Goal: Task Accomplishment & Management: Use online tool/utility

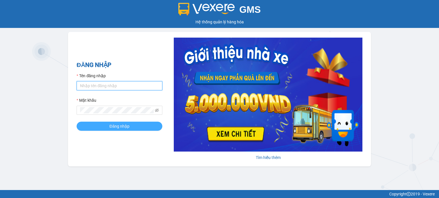
type input "dltduong.hhg"
click at [128, 129] on span "Đăng nhập" at bounding box center [119, 126] width 20 height 6
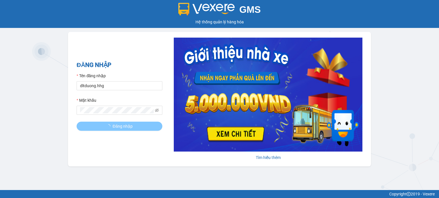
click at [128, 129] on span "Đăng nhập" at bounding box center [122, 126] width 20 height 6
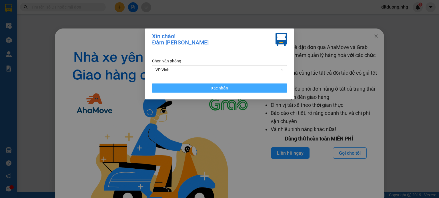
click at [204, 87] on button "Xác nhận" at bounding box center [219, 88] width 135 height 9
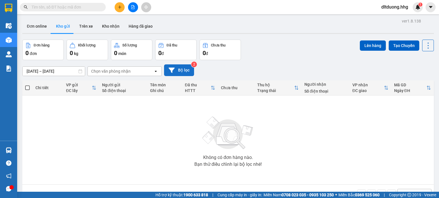
click at [181, 68] on button "Bộ lọc" at bounding box center [179, 71] width 30 height 12
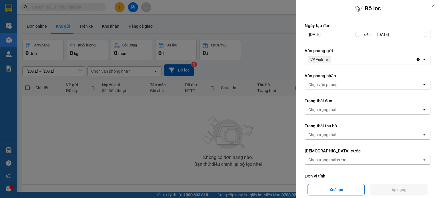
click at [340, 59] on div "VP Vinh Delete" at bounding box center [360, 59] width 111 height 9
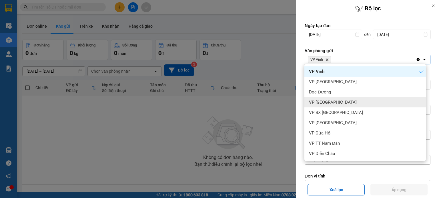
click at [327, 101] on span "VP [GEOGRAPHIC_DATA]" at bounding box center [333, 103] width 48 height 6
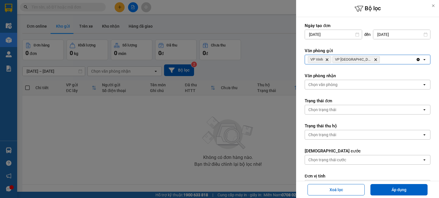
click at [370, 64] on div "VP Vinh Delete VP Can Lộc Delete" at bounding box center [360, 59] width 111 height 9
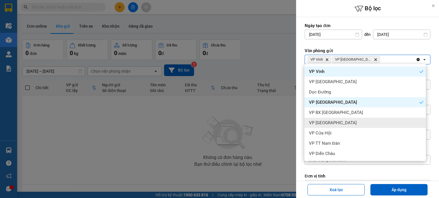
click at [342, 122] on div "VP [GEOGRAPHIC_DATA]" at bounding box center [364, 123] width 121 height 10
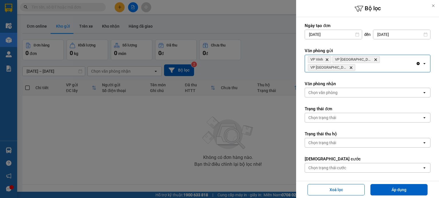
click at [406, 59] on div "VP Vinh Delete VP Can Lộc Delete VP Cầu [GEOGRAPHIC_DATA] Delete" at bounding box center [360, 63] width 111 height 17
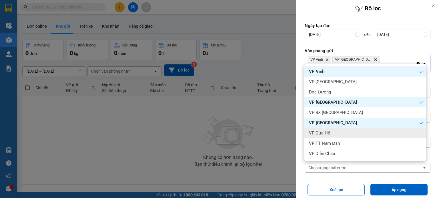
click at [358, 137] on div "VP Cửa Hội" at bounding box center [364, 133] width 121 height 10
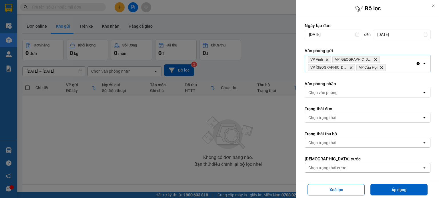
click at [383, 68] on div "VP Vinh Delete VP Can Lộc Delete VP Cầu Yên Xuân Delete VP Cửa Hội Delete" at bounding box center [360, 63] width 111 height 17
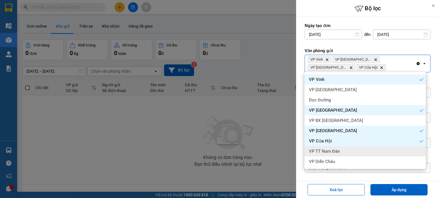
click at [342, 150] on div "VP TT Nam Đàn" at bounding box center [364, 151] width 121 height 10
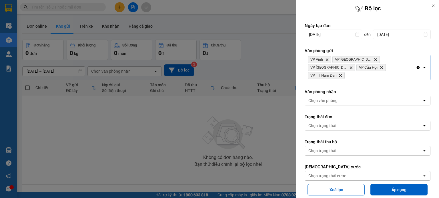
click at [379, 70] on div "VP Vinh Delete VP Can Lộc Delete VP Cầu Yên Xuân Delete VP Cửa Hội Delete VP TT…" at bounding box center [360, 67] width 111 height 25
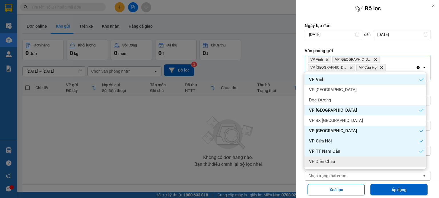
click at [350, 161] on div "VP Diễn Châu" at bounding box center [364, 162] width 121 height 10
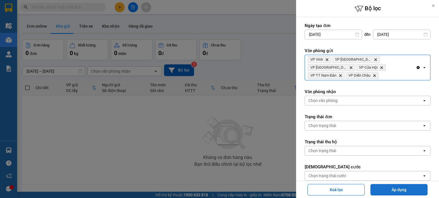
click at [380, 188] on button "Áp dụng" at bounding box center [398, 189] width 57 height 11
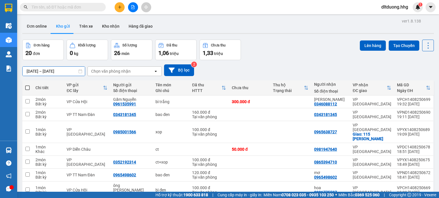
click at [71, 72] on input "13/08/2025 – 15/08/2025" at bounding box center [54, 71] width 62 height 9
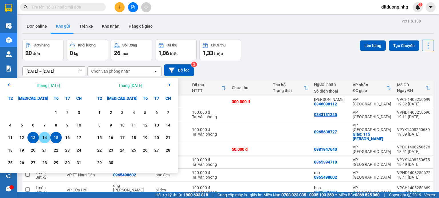
click at [43, 137] on div "14" at bounding box center [45, 137] width 8 height 7
type input "14/08/2025 – 14/08/2025"
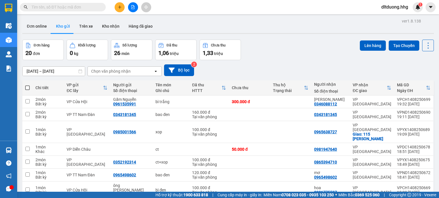
click at [46, 87] on div "Chi tiết" at bounding box center [47, 88] width 25 height 5
click at [28, 87] on span at bounding box center [27, 88] width 5 height 5
click at [27, 85] on input "checkbox" at bounding box center [27, 85] width 0 height 0
checkbox input "true"
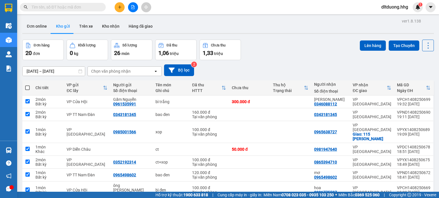
checkbox input "true"
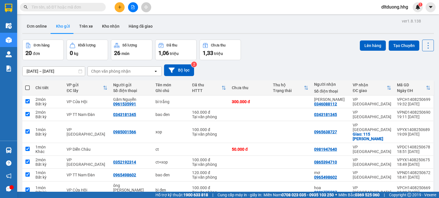
checkbox input "true"
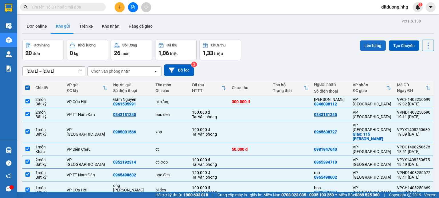
click at [371, 43] on button "Lên hàng" at bounding box center [372, 46] width 26 height 10
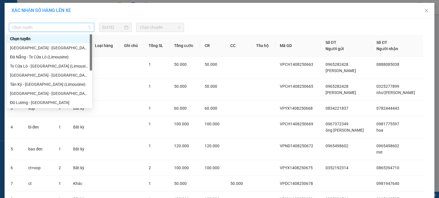
click at [83, 27] on span "Chọn tuyến" at bounding box center [51, 27] width 79 height 9
click at [43, 83] on div "Tân Kỳ - Đà Nẵng (Limousine)" at bounding box center [49, 84] width 79 height 6
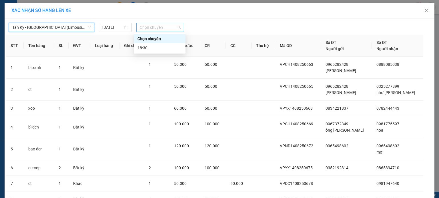
click at [147, 28] on span "Chọn chuyến" at bounding box center [160, 27] width 41 height 9
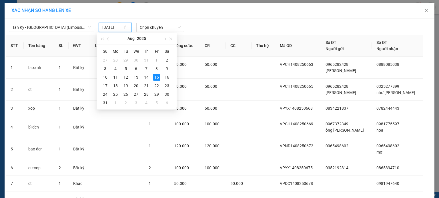
click at [118, 29] on input "15/08/2025" at bounding box center [112, 27] width 21 height 6
click at [148, 80] on div "14" at bounding box center [146, 77] width 7 height 7
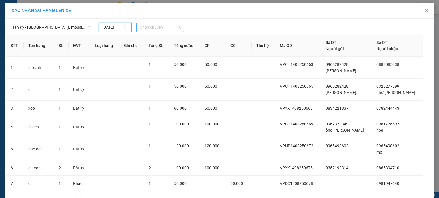
click at [156, 27] on span "Chọn chuyến" at bounding box center [160, 27] width 41 height 9
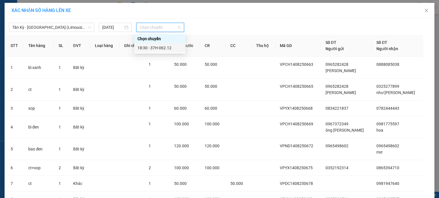
click at [158, 49] on div "18:30 - 37H-062.12" at bounding box center [159, 48] width 45 height 6
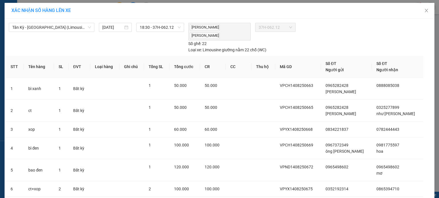
click at [319, 4] on div "XÁC NHẬN SỐ HÀNG LÊN XE" at bounding box center [219, 11] width 429 height 16
click at [275, 176] on td at bounding box center [263, 171] width 24 height 22
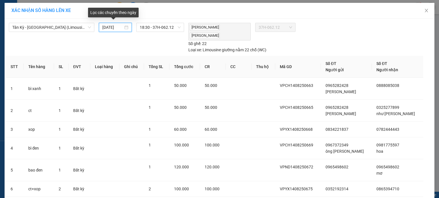
click at [115, 30] on input "14/08/2025" at bounding box center [112, 27] width 21 height 6
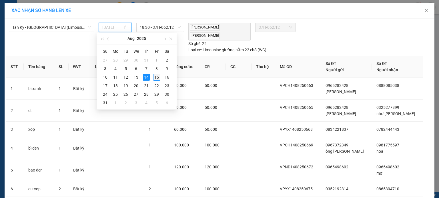
click at [159, 76] on div "15" at bounding box center [156, 77] width 7 height 7
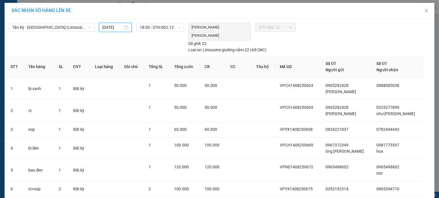
type input "15/08/2025"
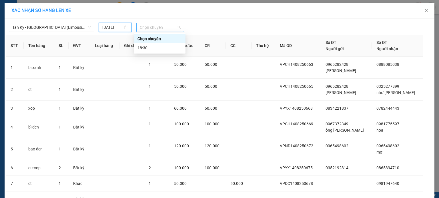
click at [172, 25] on span "Chọn chuyến" at bounding box center [160, 27] width 41 height 9
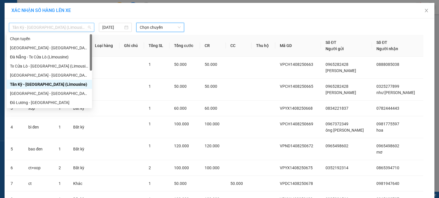
click at [68, 25] on span "Tân Kỳ - Đà Nẵng (Limousine)" at bounding box center [51, 27] width 79 height 9
click at [55, 66] on div "Tx Cửa Lò - Đà Nẵng (Limousine)" at bounding box center [49, 66] width 79 height 6
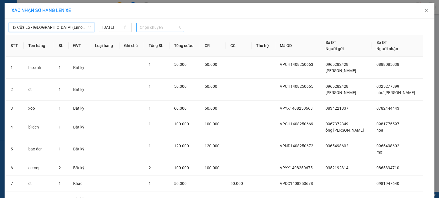
click at [136, 27] on div "Chọn chuyến" at bounding box center [160, 27] width 48 height 9
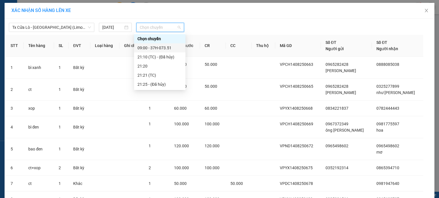
click at [147, 48] on div "09:00 - 37H-073.51" at bounding box center [159, 48] width 45 height 6
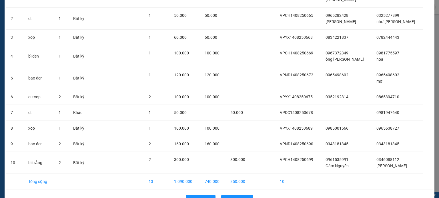
scroll to position [107, 0]
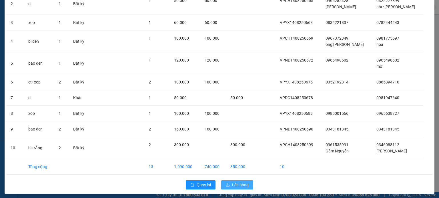
click at [233, 185] on span "Lên hàng" at bounding box center [240, 185] width 17 height 6
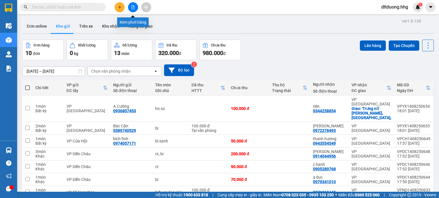
click at [132, 9] on button at bounding box center [133, 7] width 10 height 10
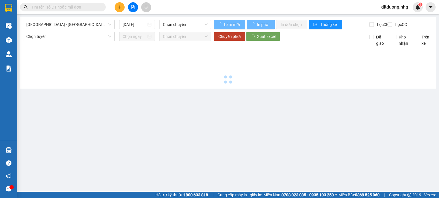
type input "15/08/2025"
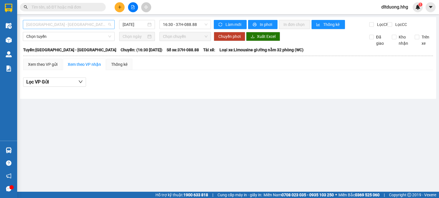
click at [105, 24] on span "Quảng Ngãi - Con Cuông" at bounding box center [68, 24] width 85 height 9
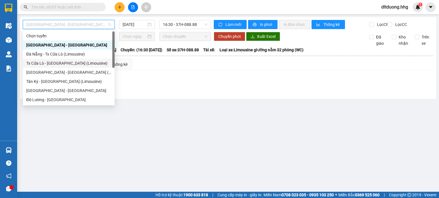
click at [75, 64] on div "Tx Cửa Lò - Đà Nẵng (Limousine)" at bounding box center [68, 63] width 85 height 6
type input "15/08/2025"
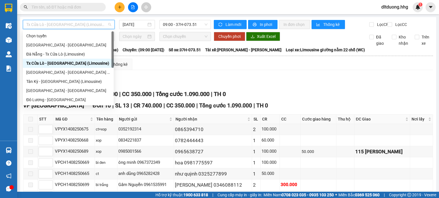
click at [105, 24] on span "Tx Cửa Lò - Đà Nẵng (Limousine)" at bounding box center [68, 24] width 85 height 9
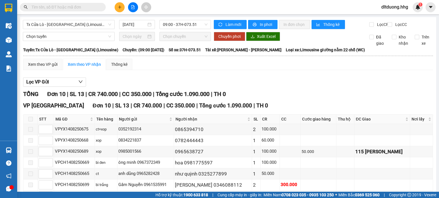
click at [216, 70] on div "Xem theo VP gửi Xem theo VP nhận Thống kê" at bounding box center [227, 64] width 409 height 11
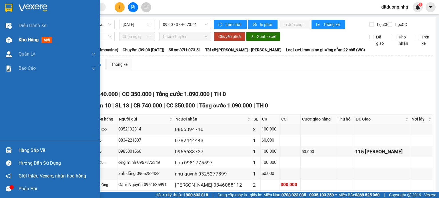
click at [26, 40] on span "Kho hàng" at bounding box center [29, 39] width 20 height 5
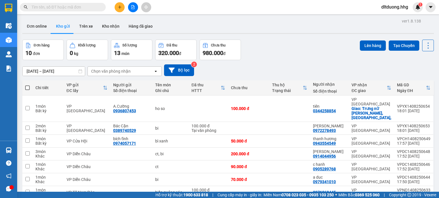
click at [42, 88] on div "Chi tiết" at bounding box center [47, 88] width 25 height 5
click at [26, 88] on span at bounding box center [27, 88] width 5 height 5
click at [27, 85] on input "checkbox" at bounding box center [27, 85] width 0 height 0
checkbox input "true"
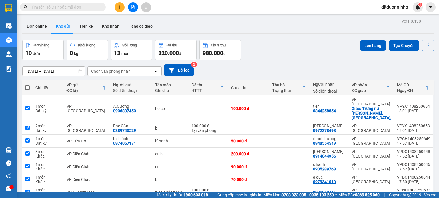
checkbox input "true"
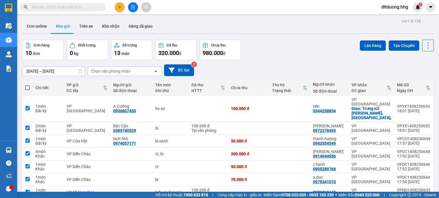
checkbox input "true"
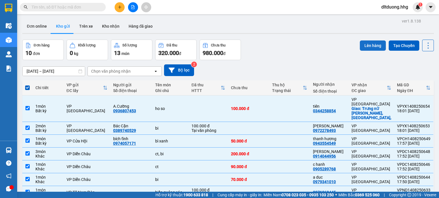
click at [359, 43] on button "Lên hàng" at bounding box center [372, 46] width 26 height 10
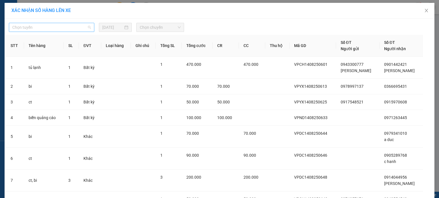
click at [85, 26] on span "Chọn tuyến" at bounding box center [51, 27] width 79 height 9
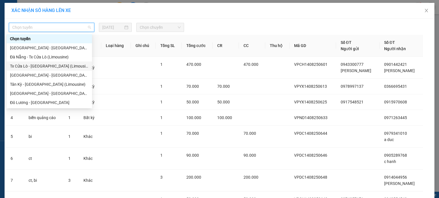
click at [66, 67] on div "Tx Cửa Lò - Đà Nẵng (Limousine)" at bounding box center [49, 66] width 79 height 6
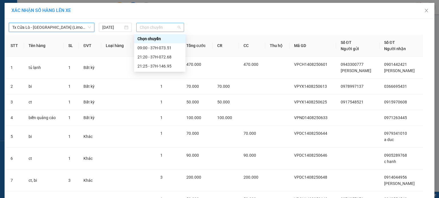
click at [144, 27] on span "Chọn chuyến" at bounding box center [160, 27] width 41 height 9
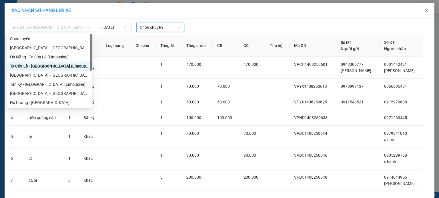
click at [77, 31] on span "Tx Cửa Lò - Đà Nẵng (Limousine)" at bounding box center [51, 27] width 79 height 9
click at [45, 85] on div "Tân Kỳ - Đà Nẵng (Limousine)" at bounding box center [49, 84] width 79 height 6
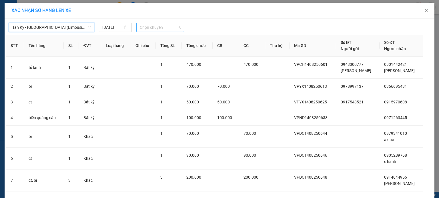
click at [146, 29] on span "Chọn chuyến" at bounding box center [160, 27] width 41 height 9
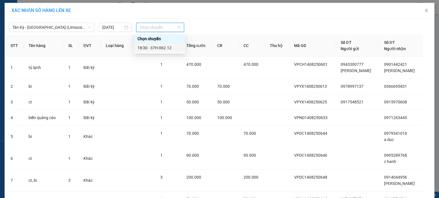
click at [152, 47] on div "18:30 - 37H-062.12" at bounding box center [159, 48] width 45 height 6
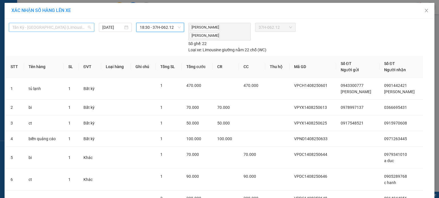
click at [89, 28] on div "Tân Kỳ - Đà Nẵng (Limousine)" at bounding box center [51, 27] width 85 height 9
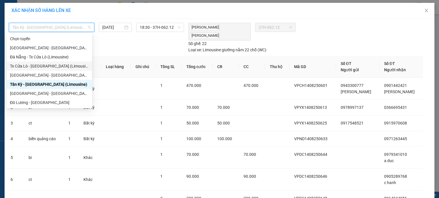
click at [50, 67] on div "Tx Cửa Lò - Đà Nẵng (Limousine)" at bounding box center [49, 66] width 79 height 6
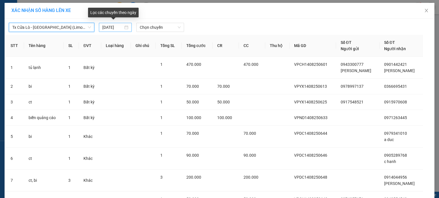
click at [122, 29] on div "14/08/2025" at bounding box center [115, 27] width 26 height 6
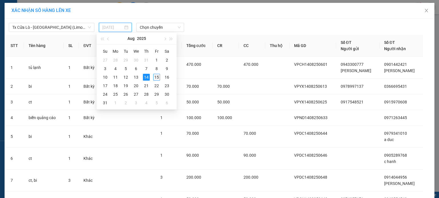
click at [158, 77] on div "15" at bounding box center [156, 77] width 7 height 7
type input "15/08/2025"
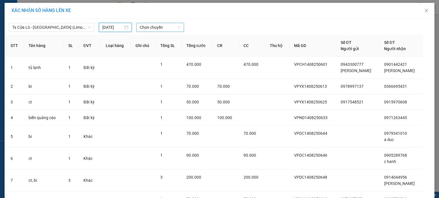
click at [171, 27] on span "Chọn chuyến" at bounding box center [160, 27] width 41 height 9
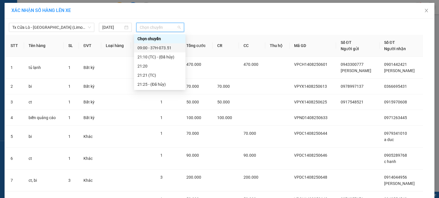
click at [168, 47] on div "09:00 - 37H-073.51" at bounding box center [159, 48] width 45 height 6
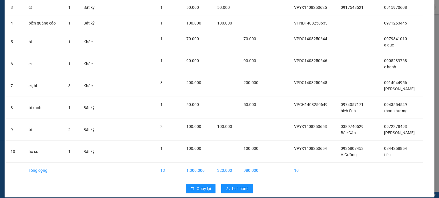
scroll to position [120, 0]
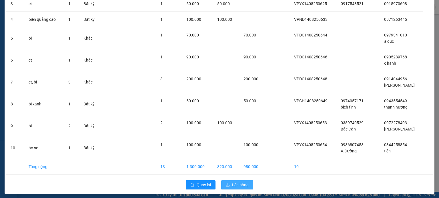
click at [237, 186] on button "Lên hàng" at bounding box center [237, 185] width 32 height 9
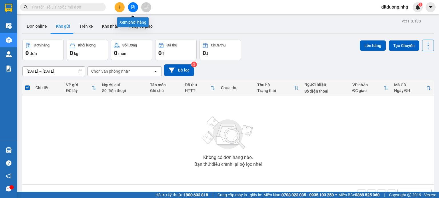
click at [135, 9] on button at bounding box center [133, 7] width 10 height 10
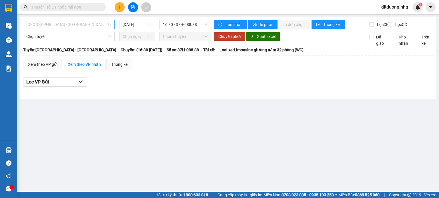
click at [100, 25] on span "Quảng Ngãi - Con Cuông" at bounding box center [68, 24] width 85 height 9
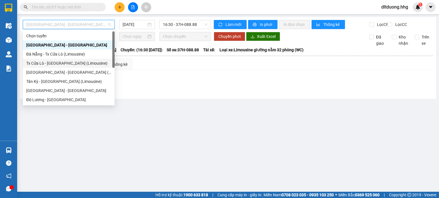
click at [71, 61] on div "Tx Cửa Lò - Đà Nẵng (Limousine)" at bounding box center [68, 63] width 85 height 6
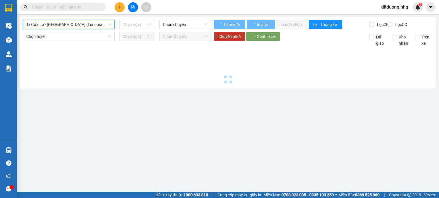
type input "15/08/2025"
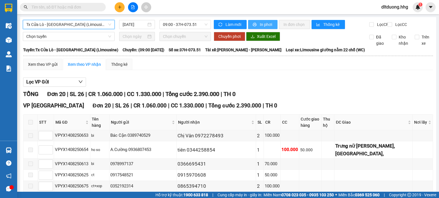
click at [269, 23] on span "In phơi" at bounding box center [266, 24] width 13 height 6
